Goal: Task Accomplishment & Management: Complete application form

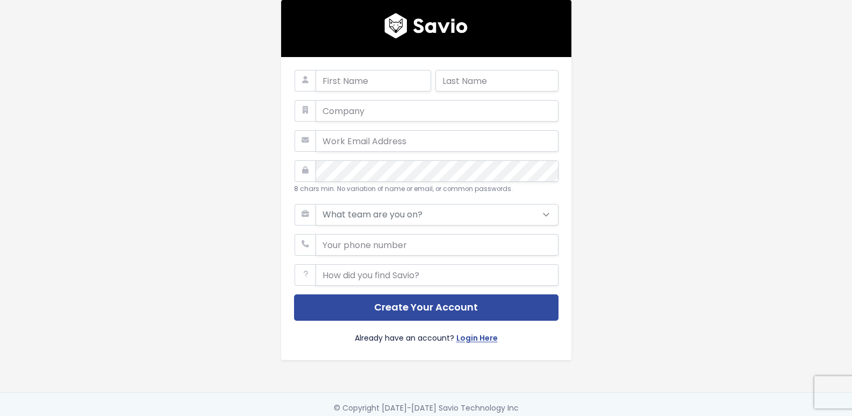
scroll to position [16, 0]
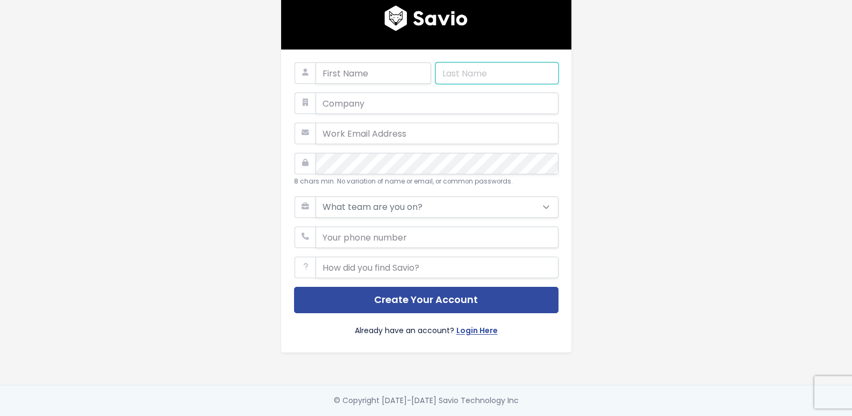
click at [481, 62] on input "text" at bounding box center [496, 73] width 123 height 22
type input "[PERSON_NAME]"
type input "Abanoub"
type input "[EMAIL_ADDRESS][DOMAIN_NAME]"
type input "01283815127"
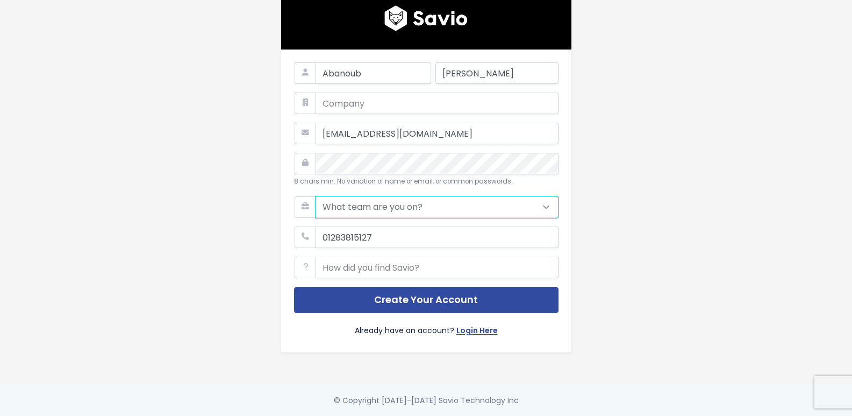
click at [432, 208] on select "What team are you on? Support Product Sales Customer Success Marketing Other" at bounding box center [437, 207] width 243 height 22
select select "PRODUCT"
click at [316, 196] on select "What team are you on? Support Product Sales Customer Success Marketing Other" at bounding box center [437, 207] width 243 height 22
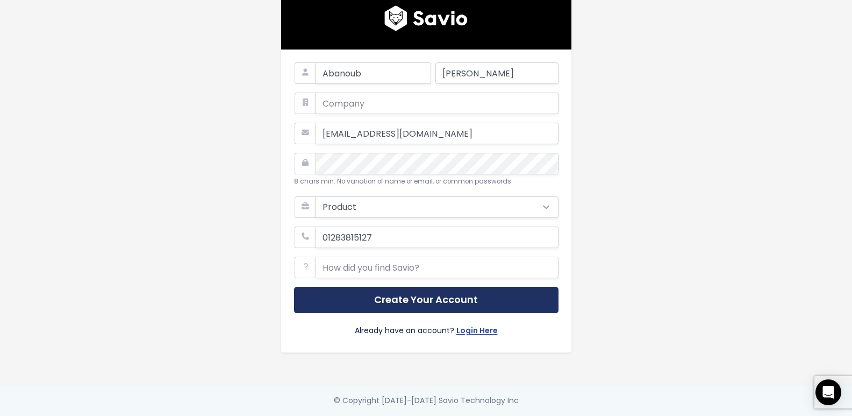
click at [462, 297] on button "Create Your Account" at bounding box center [426, 300] width 265 height 26
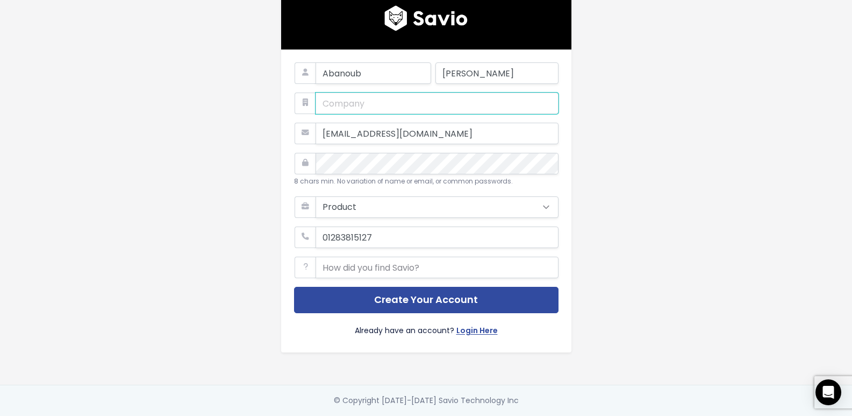
click at [453, 96] on input "text" at bounding box center [437, 103] width 243 height 22
type input "sadwdwad"
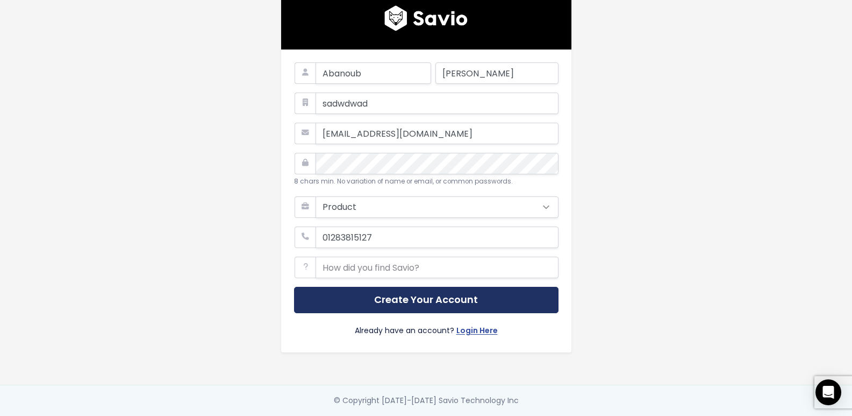
click at [467, 287] on button "Create Your Account" at bounding box center [426, 300] width 265 height 26
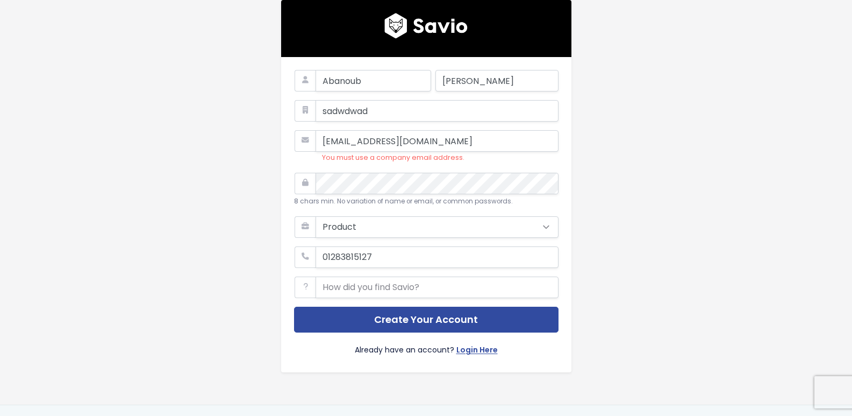
click at [420, 15] on img at bounding box center [425, 26] width 83 height 26
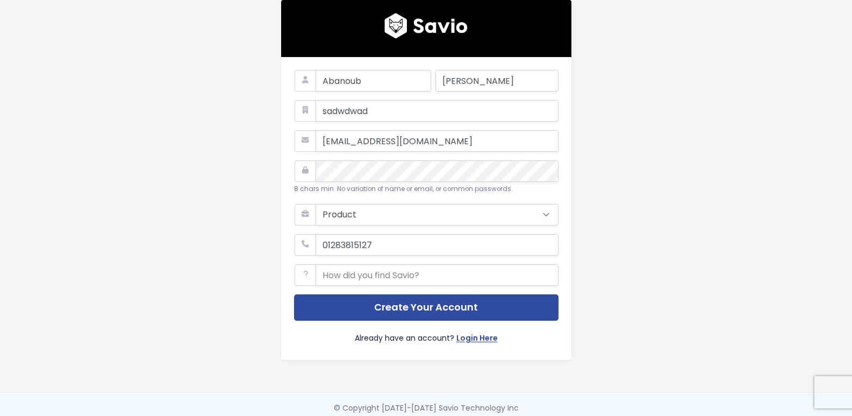
select select "PRODUCT"
